Goal: Transaction & Acquisition: Purchase product/service

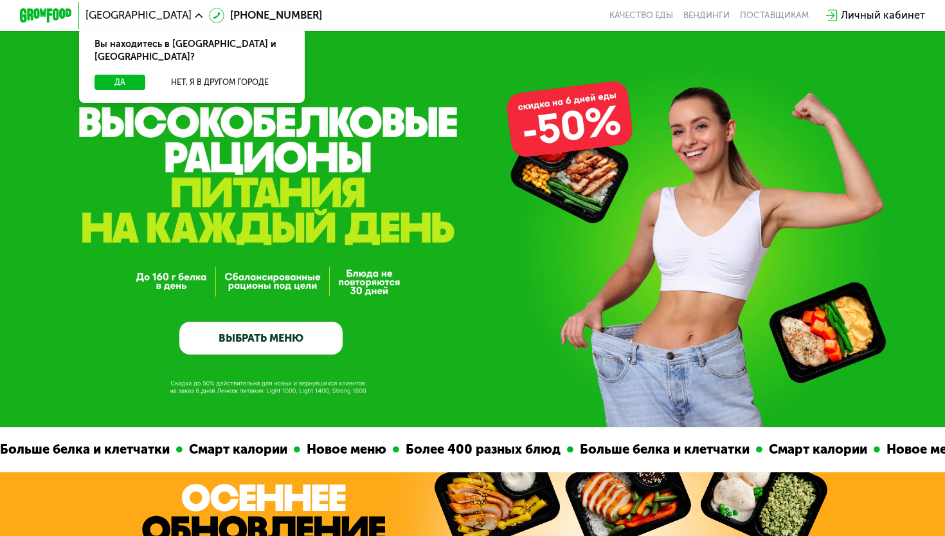
click at [133, 57] on div "Вы находитесь в [GEOGRAPHIC_DATA] и [GEOGRAPHIC_DATA]?" at bounding box center [192, 51] width 226 height 48
click at [121, 75] on button "Да" at bounding box center [120, 83] width 51 height 16
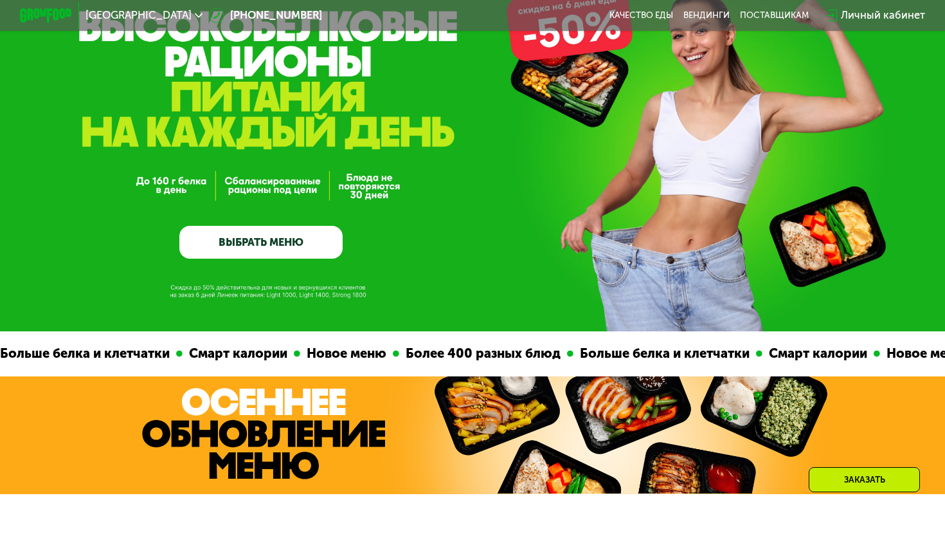
scroll to position [105, 0]
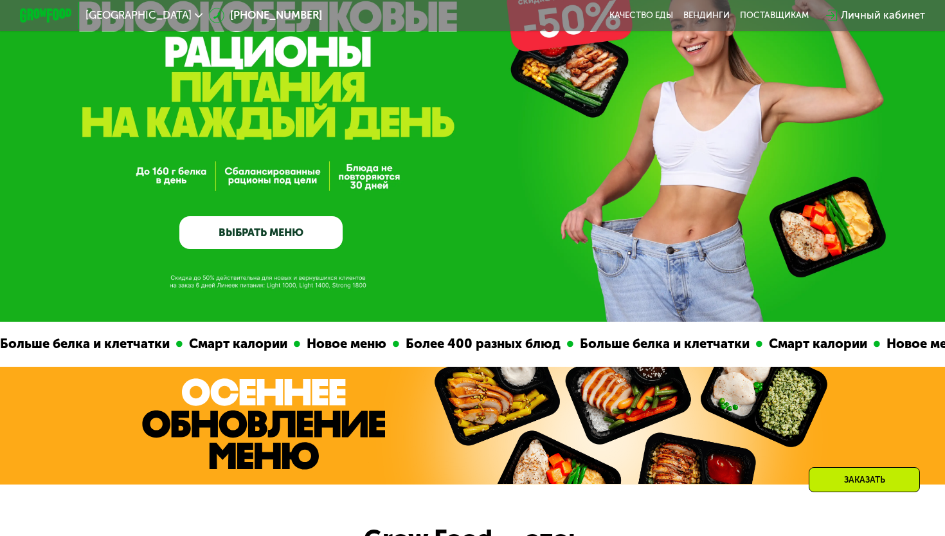
click at [271, 240] on link "ВЫБРАТЬ МЕНЮ" at bounding box center [260, 232] width 163 height 33
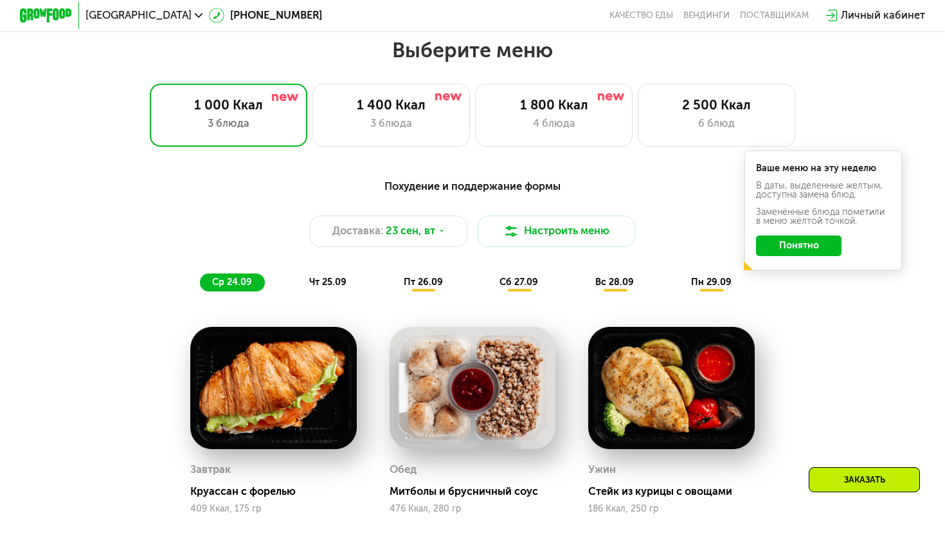
scroll to position [832, 0]
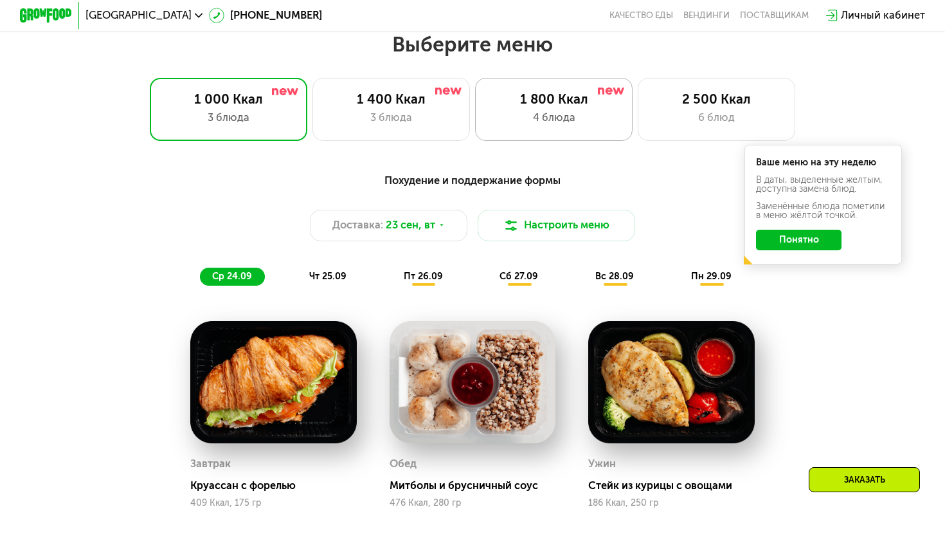
click at [555, 95] on div "1 800 Ккал" at bounding box center [554, 99] width 130 height 16
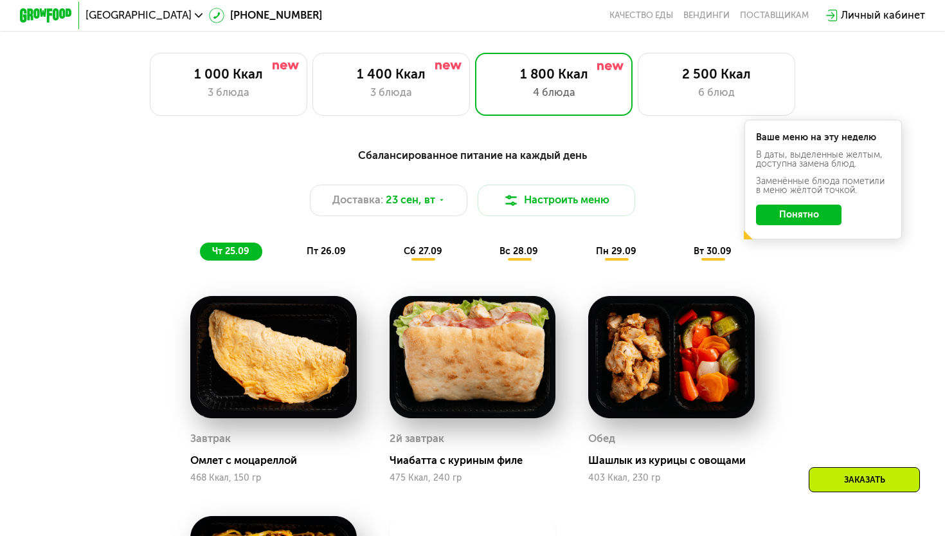
scroll to position [856, 0]
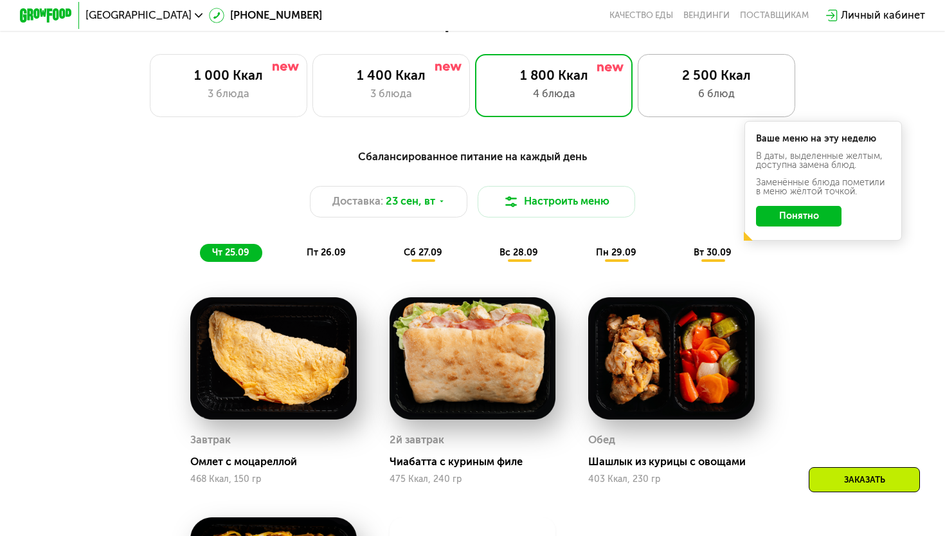
click at [720, 84] on div "2 500 Ккал 6 блюд" at bounding box center [717, 85] width 158 height 63
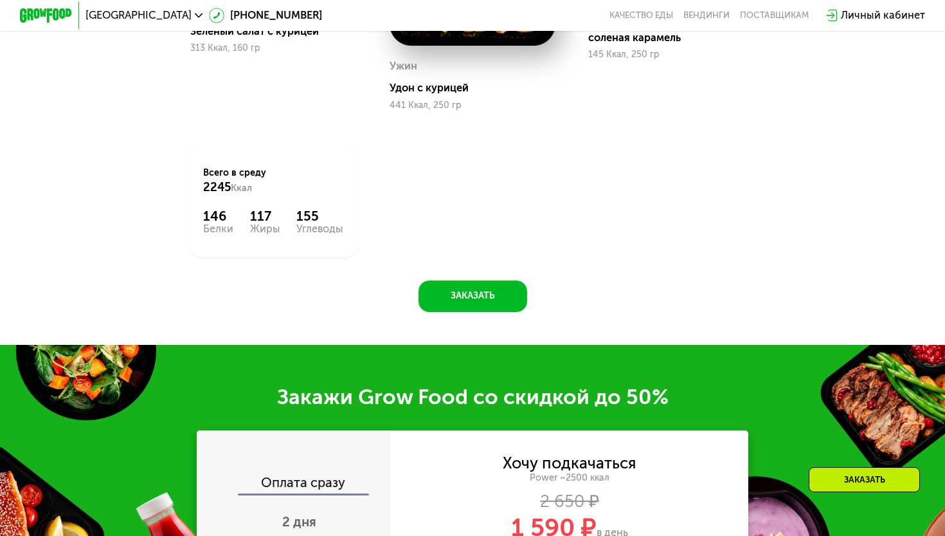
scroll to position [1447, 0]
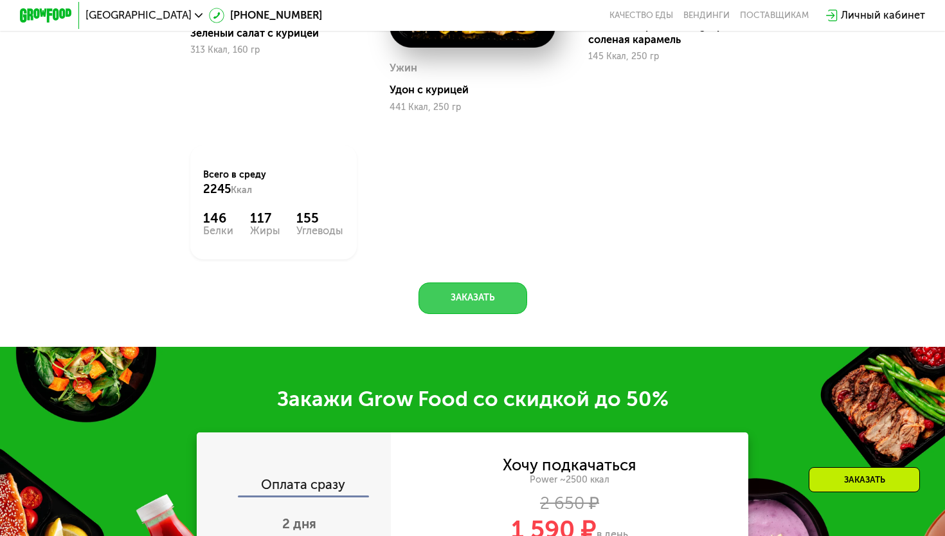
click at [458, 310] on button "Заказать" at bounding box center [473, 298] width 109 height 32
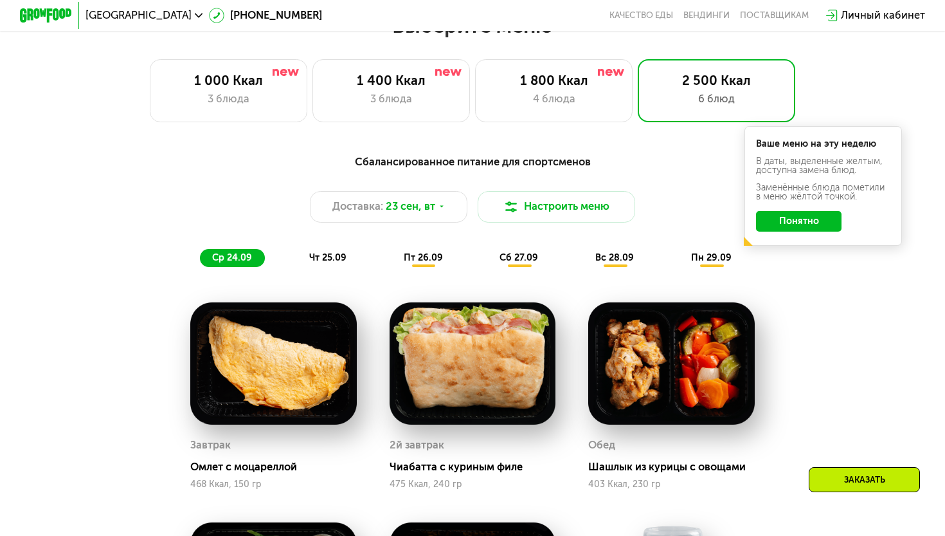
scroll to position [851, 0]
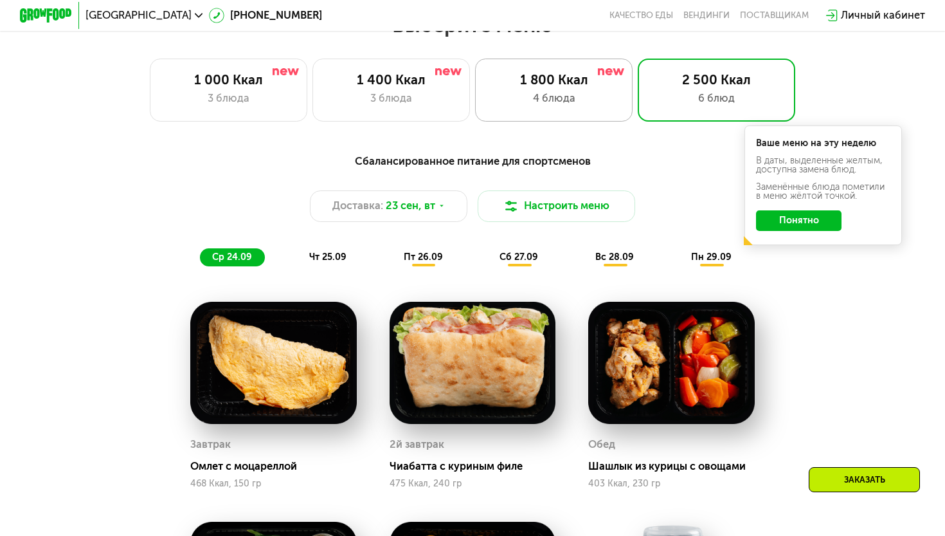
click at [563, 95] on div "4 блюда" at bounding box center [554, 99] width 130 height 16
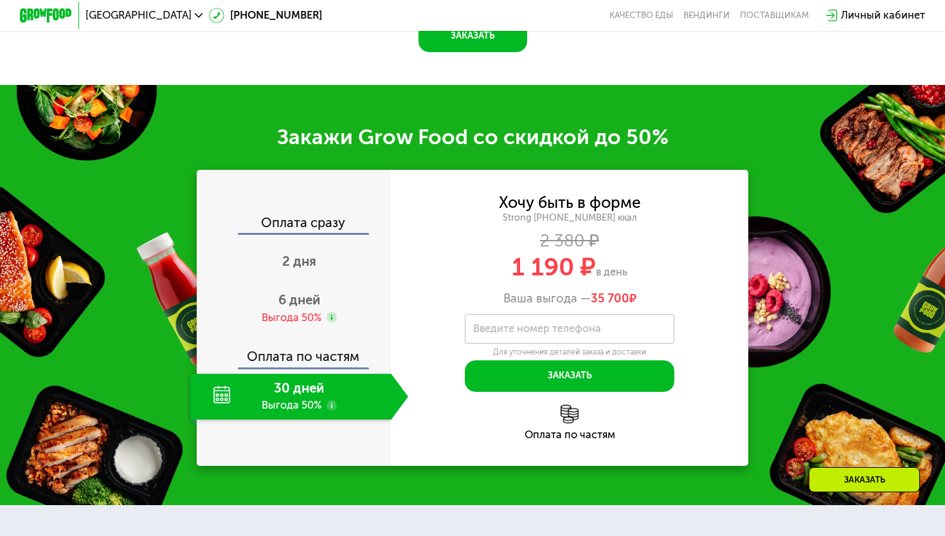
scroll to position [1562, 0]
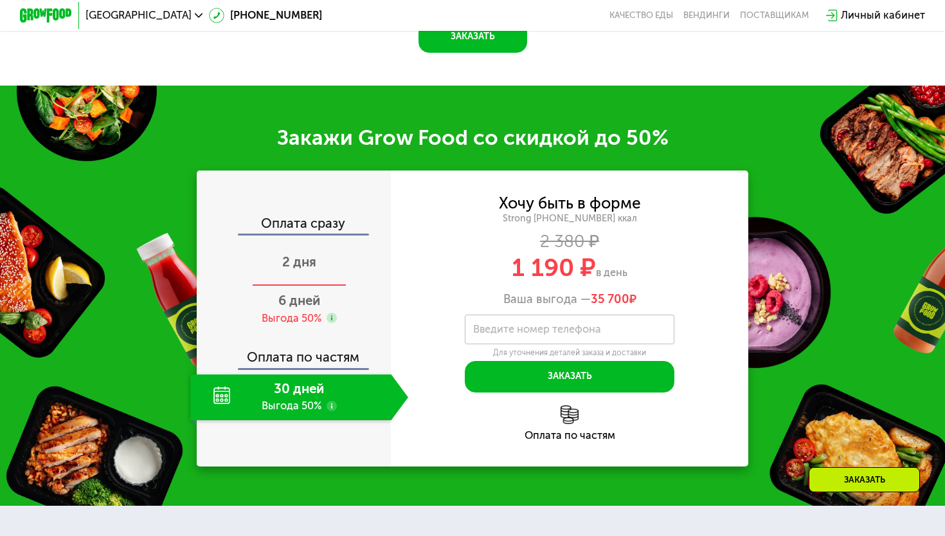
click at [306, 265] on span "2 дня" at bounding box center [299, 261] width 34 height 15
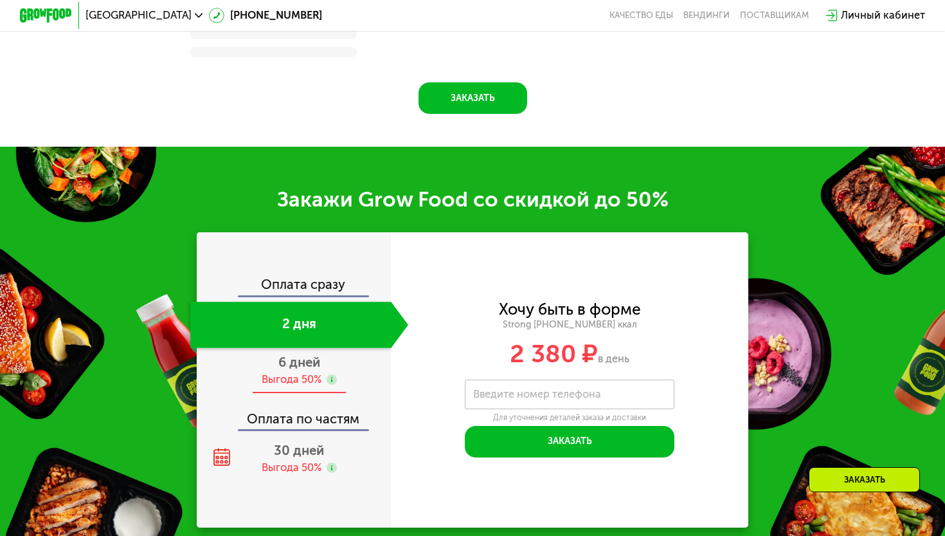
click at [293, 382] on div "Выгода 50%" at bounding box center [292, 379] width 60 height 15
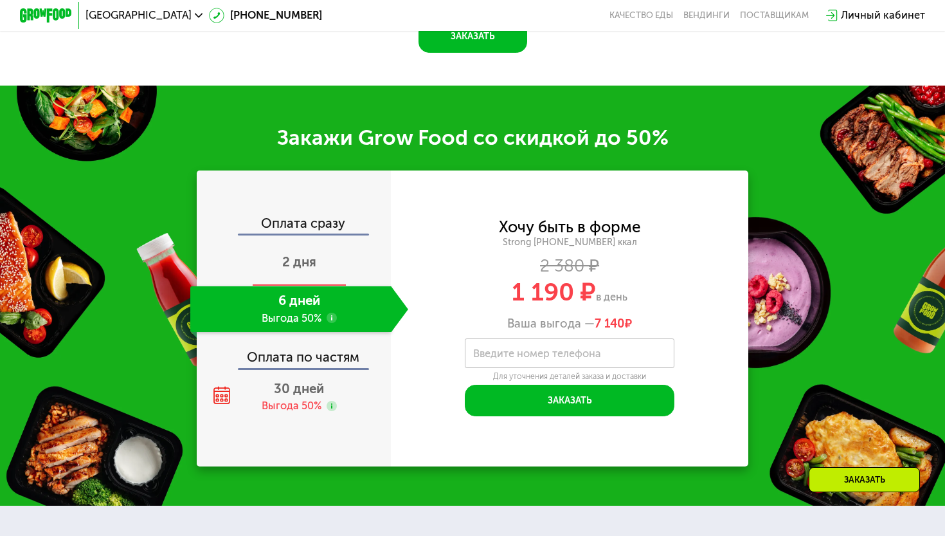
click at [307, 263] on span "2 дня" at bounding box center [299, 261] width 34 height 15
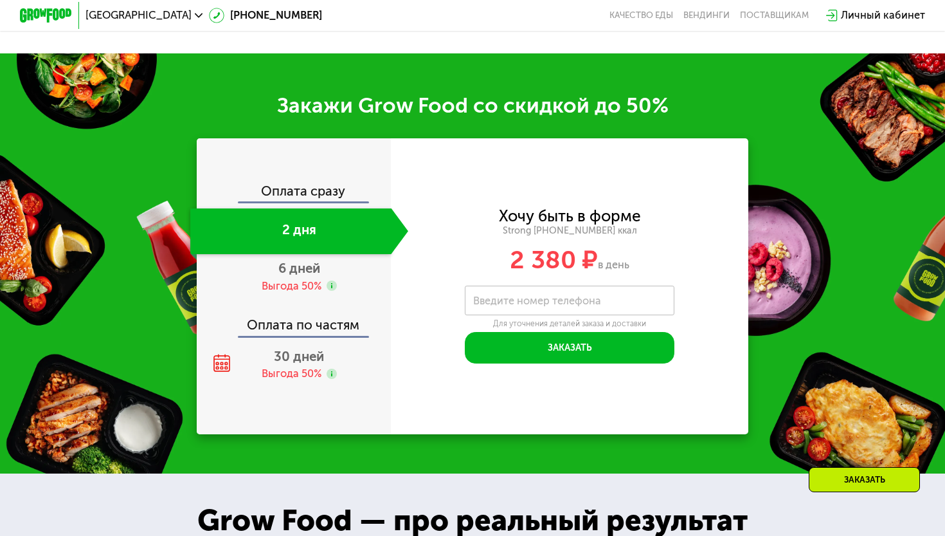
scroll to position [1591, 0]
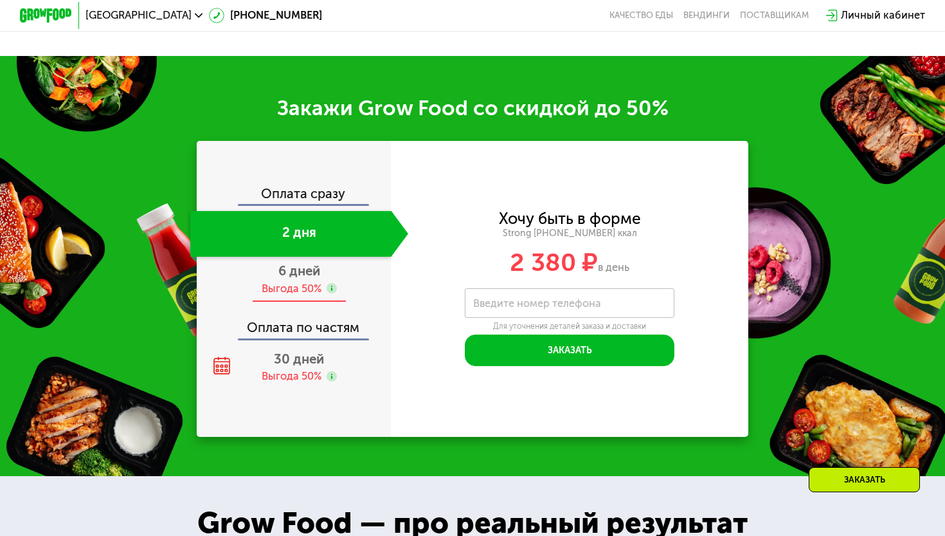
click at [280, 288] on div "Выгода 50%" at bounding box center [292, 289] width 60 height 15
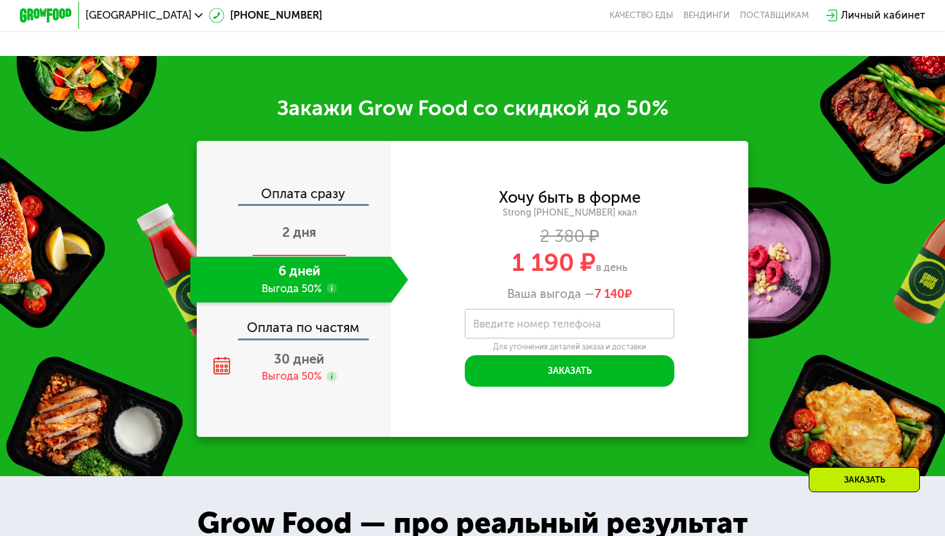
click at [293, 240] on div "2 дня" at bounding box center [299, 234] width 218 height 46
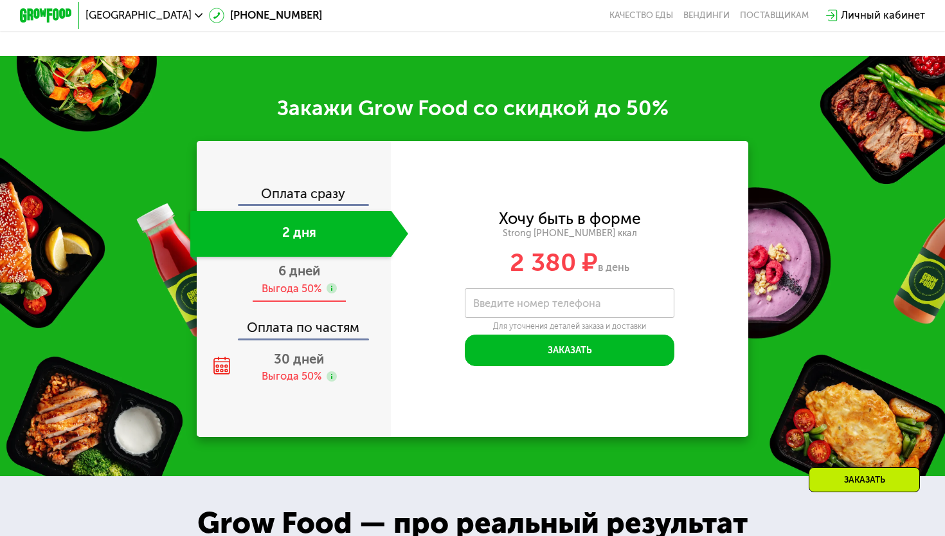
click at [304, 296] on div "6 дней Выгода 50%" at bounding box center [299, 280] width 218 height 46
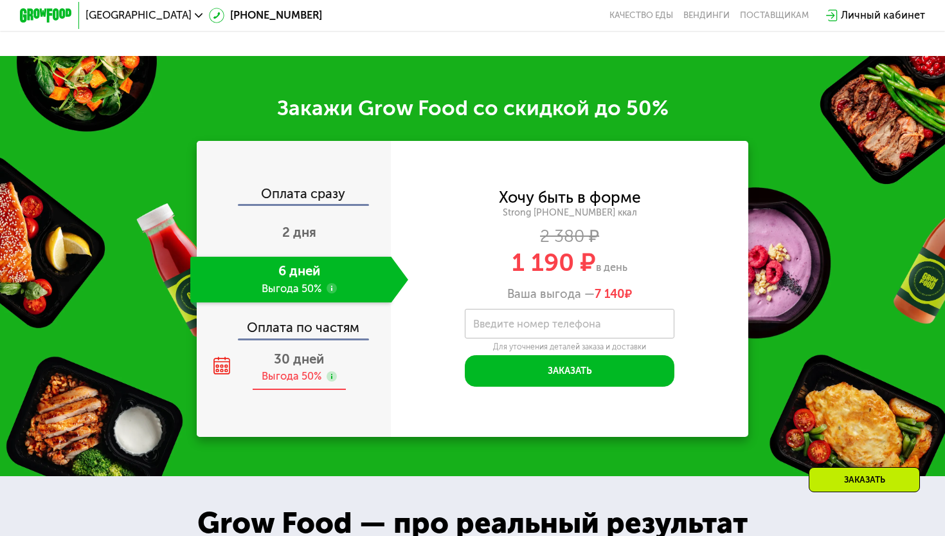
click at [286, 369] on div "Выгода 50%" at bounding box center [292, 376] width 60 height 15
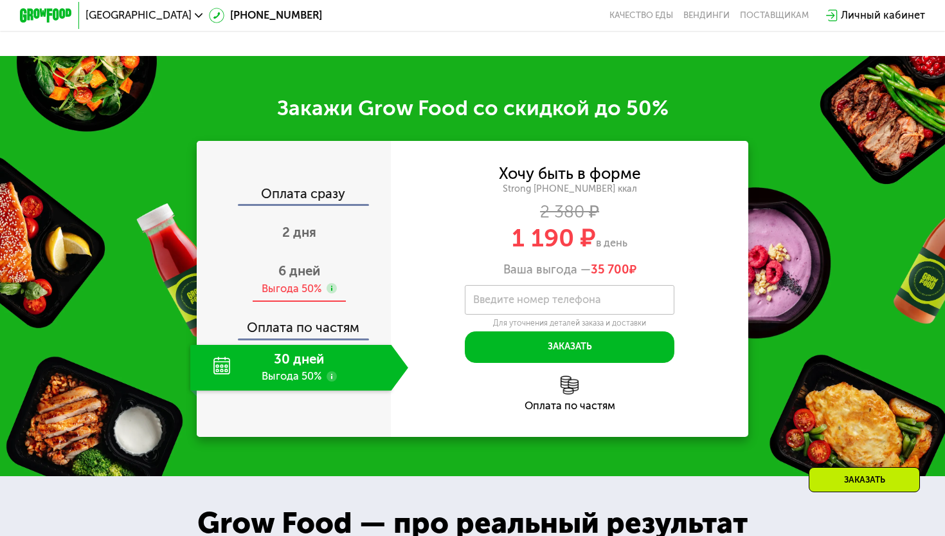
click at [301, 282] on div "Выгода 50%" at bounding box center [292, 289] width 60 height 15
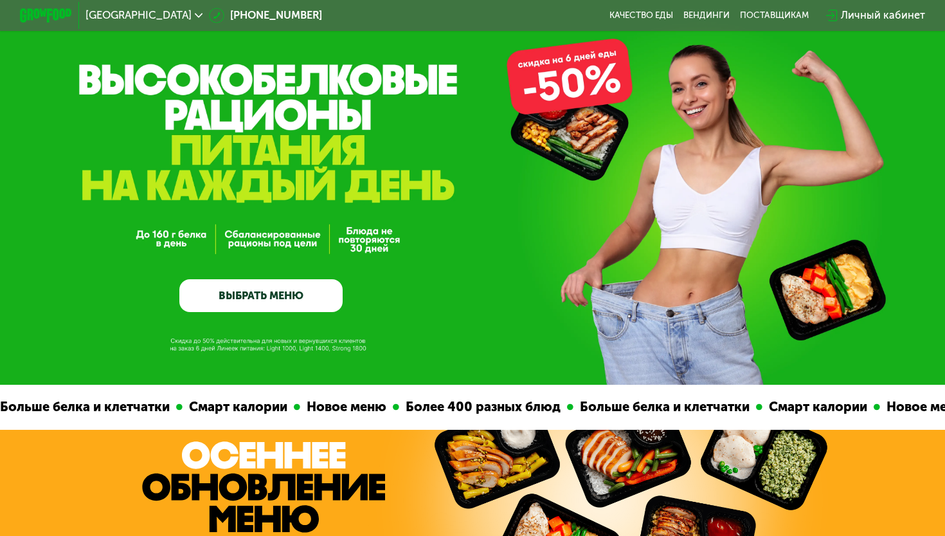
scroll to position [37, 0]
